Goal: Navigation & Orientation: Find specific page/section

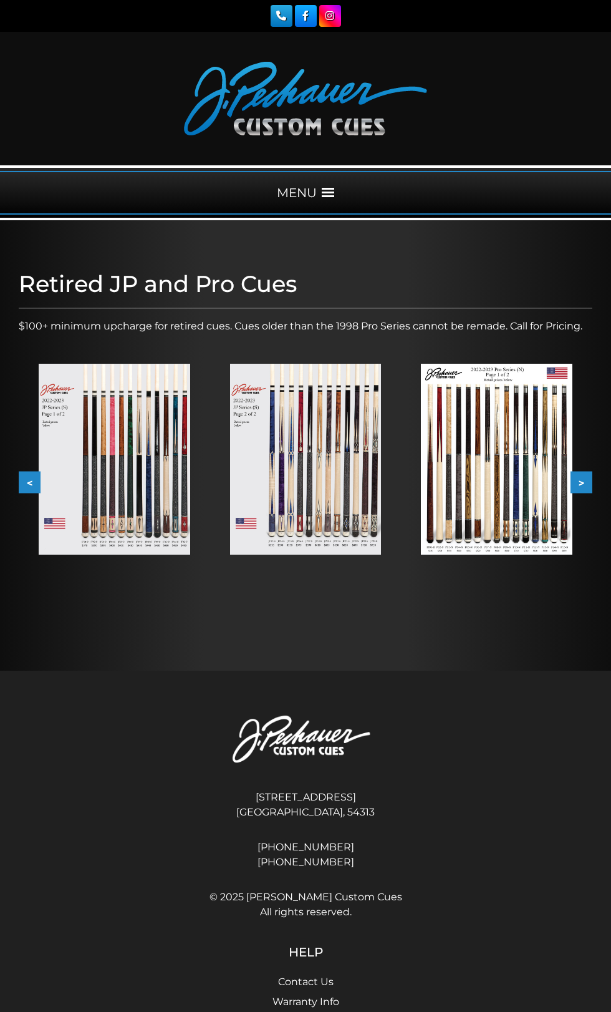
scroll to position [7, 0]
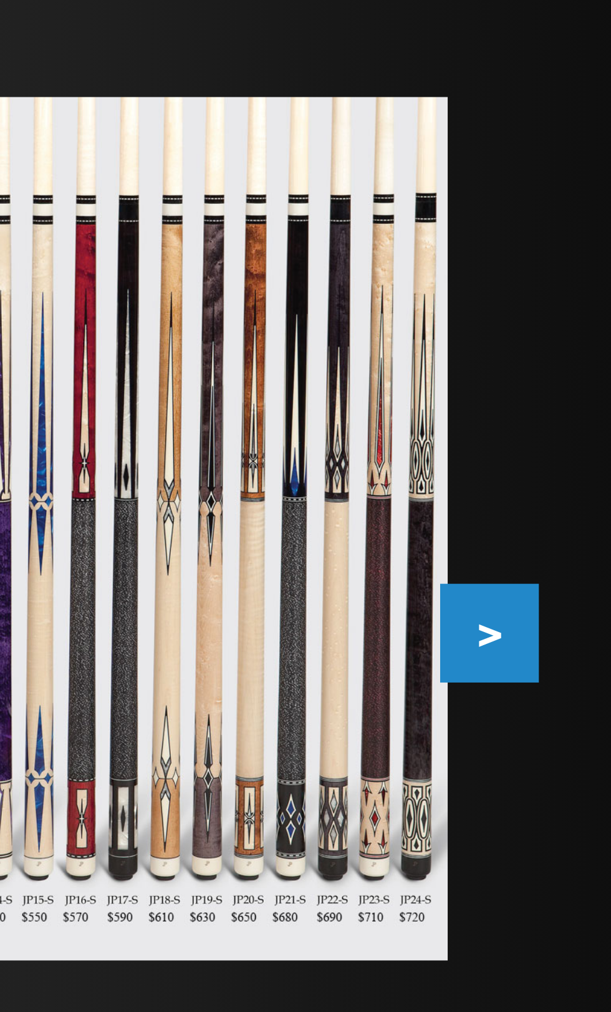
click at [585, 485] on button ">" at bounding box center [582, 475] width 22 height 22
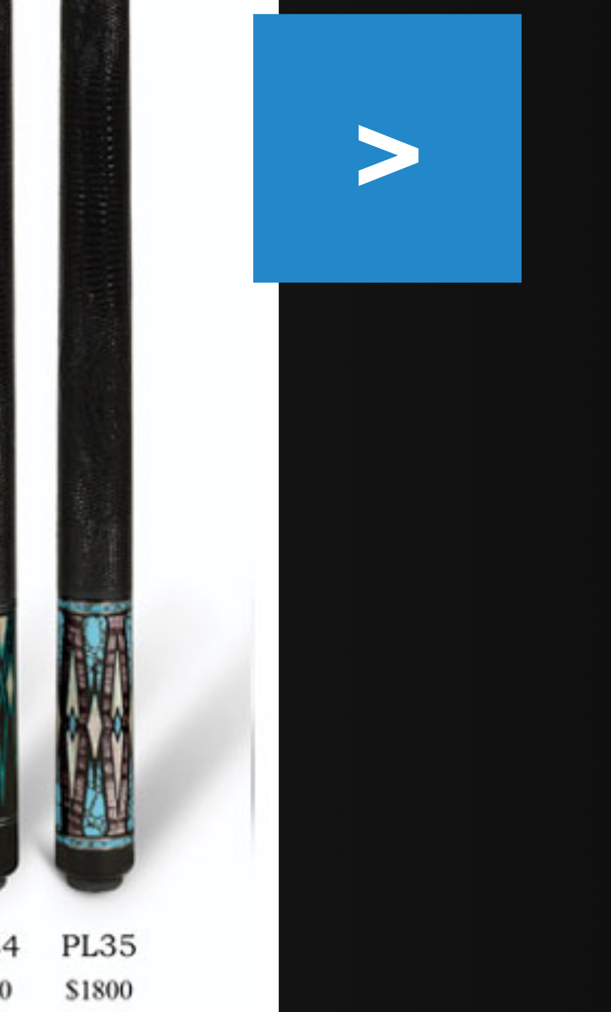
scroll to position [2, 0]
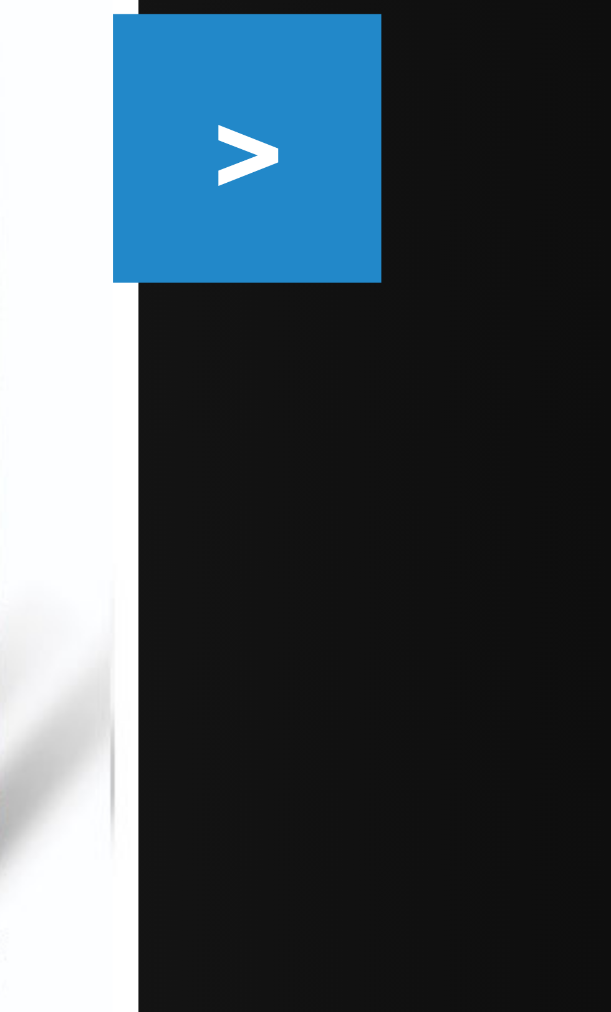
click at [584, 490] on button ">" at bounding box center [582, 480] width 22 height 22
